Goal: Check status

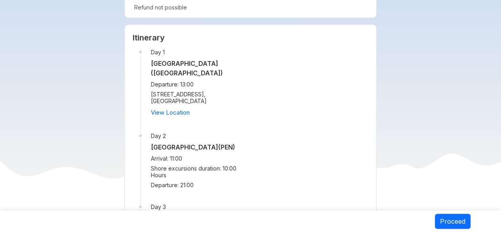
scroll to position [832, 0]
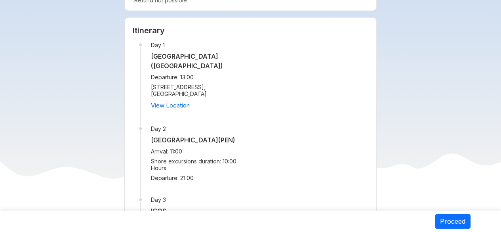
drag, startPoint x: 227, startPoint y: 126, endPoint x: 150, endPoint y: 127, distance: 76.0
click at [151, 135] on h5 "Swettenham PierCruise Terminal (PEN)" at bounding box center [198, 140] width 95 height 10
copy h5 "Swettenham PierCruise"
drag, startPoint x: 180, startPoint y: 43, endPoint x: 233, endPoint y: 43, distance: 53.5
click at [233, 51] on h5 "Marina Bay Cruise Centre (SINGAPORE)" at bounding box center [198, 60] width 95 height 19
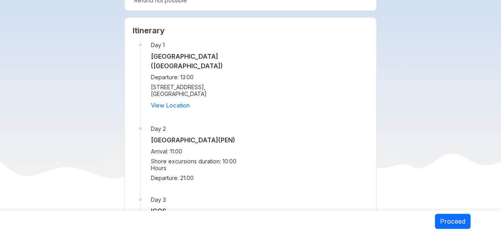
copy h5 "[GEOGRAPHIC_DATA]"
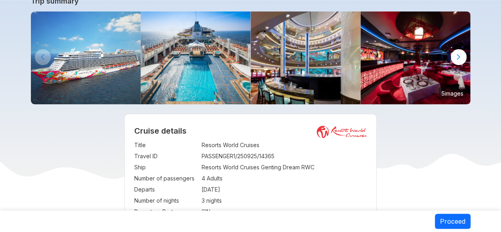
scroll to position [79, 0]
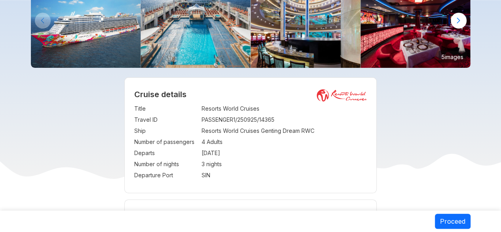
click at [205, 152] on td "[DATE]" at bounding box center [285, 152] width 166 height 11
click at [213, 162] on td "3 nights" at bounding box center [285, 163] width 166 height 11
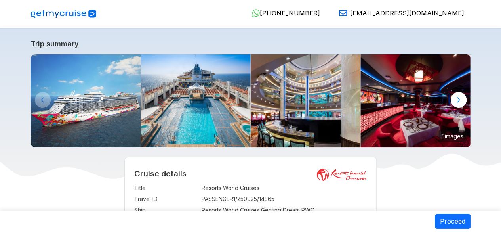
scroll to position [0, 0]
